Goal: Check status: Check status

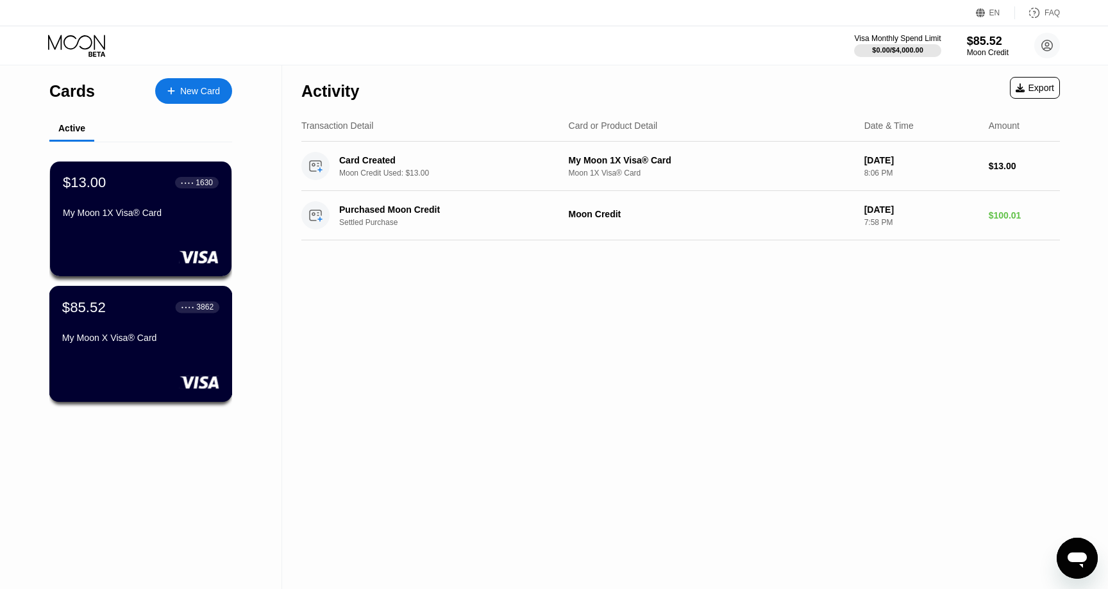
click at [197, 374] on div "$85.52 ● ● ● ● 3862 My Moon X Visa® Card" at bounding box center [140, 344] width 183 height 116
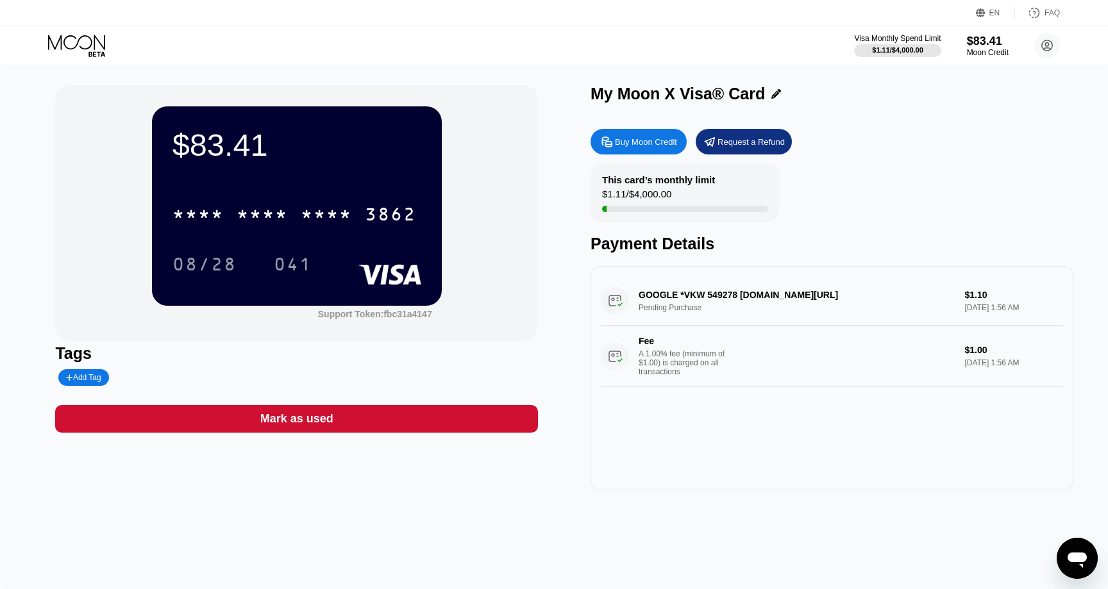
click at [727, 292] on div "GOOGLE *VKW 549278 g.co/helppay#GB Pending Purchase $1.10 Sep 21, 2025 1:56 AM …" at bounding box center [832, 331] width 462 height 111
click at [723, 292] on div "GOOGLE *VKW 549278 g.co/helppay#GB Pending Purchase $1.10 Sep 21, 2025 1:56 AM …" at bounding box center [832, 331] width 462 height 111
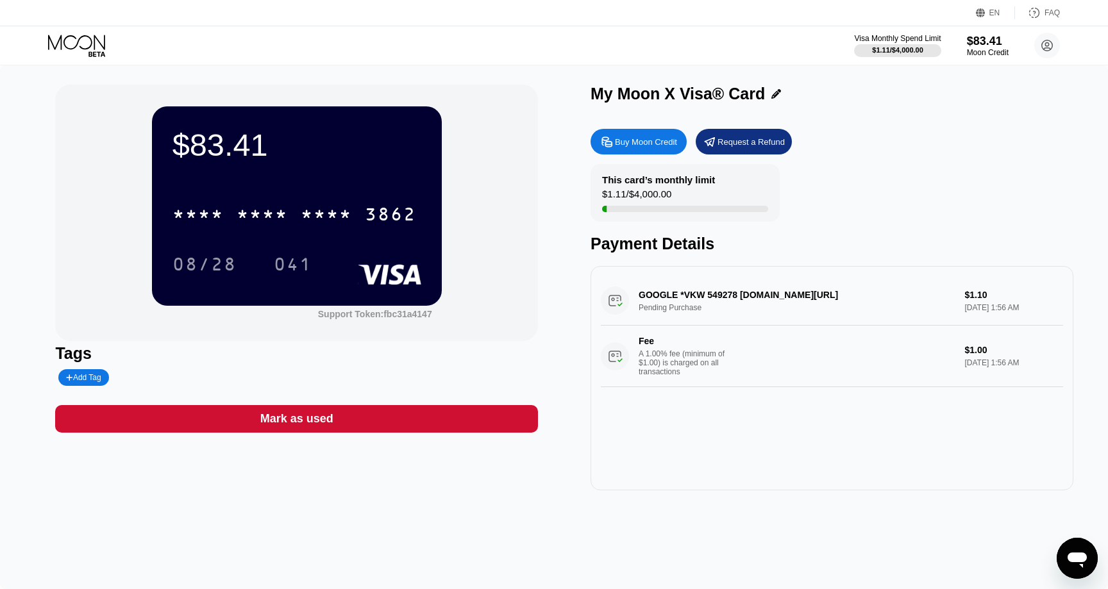
drag, startPoint x: 741, startPoint y: 294, endPoint x: 704, endPoint y: 291, distance: 37.3
click at [704, 291] on div "GOOGLE *VKW 549278 g.co/helppay#GB Pending Purchase $1.10 Sep 21, 2025 1:56 AM …" at bounding box center [832, 331] width 462 height 111
click at [743, 293] on div "GOOGLE *VKW 549278 g.co/helppay#GB Pending Purchase $1.10 Sep 21, 2025 1:56 AM …" at bounding box center [832, 331] width 462 height 111
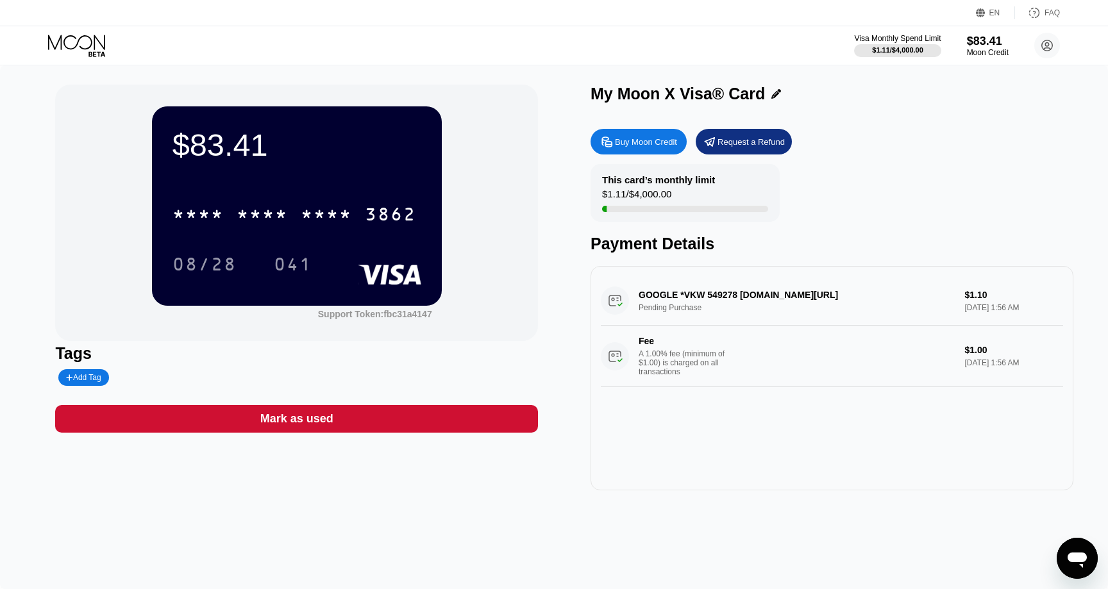
click at [741, 293] on div "GOOGLE *VKW 549278 g.co/helppay#GB Pending Purchase $1.10 Sep 21, 2025 1:56 AM …" at bounding box center [832, 331] width 462 height 111
